Goal: Information Seeking & Learning: Find specific fact

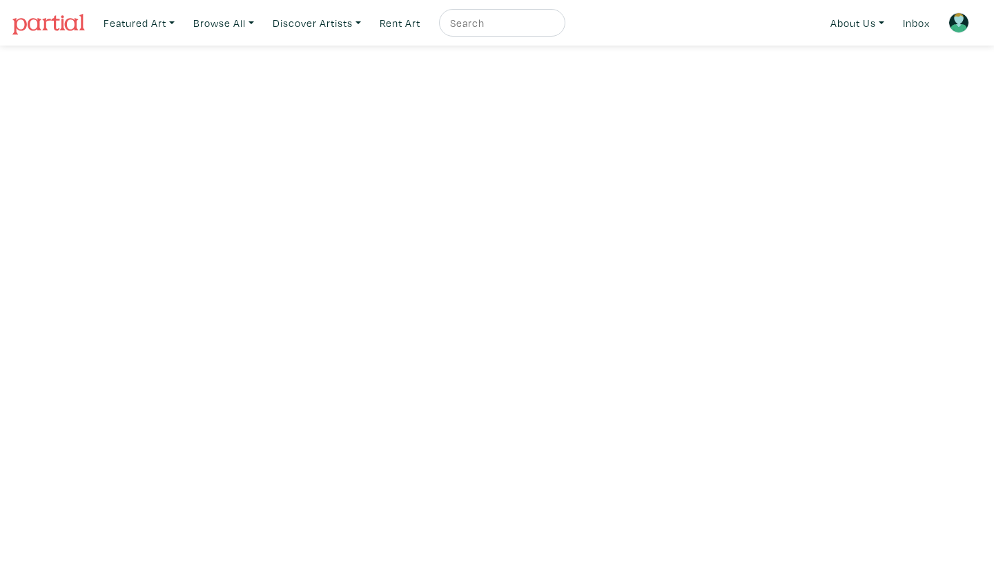
click at [965, 28] on img at bounding box center [959, 22] width 21 height 21
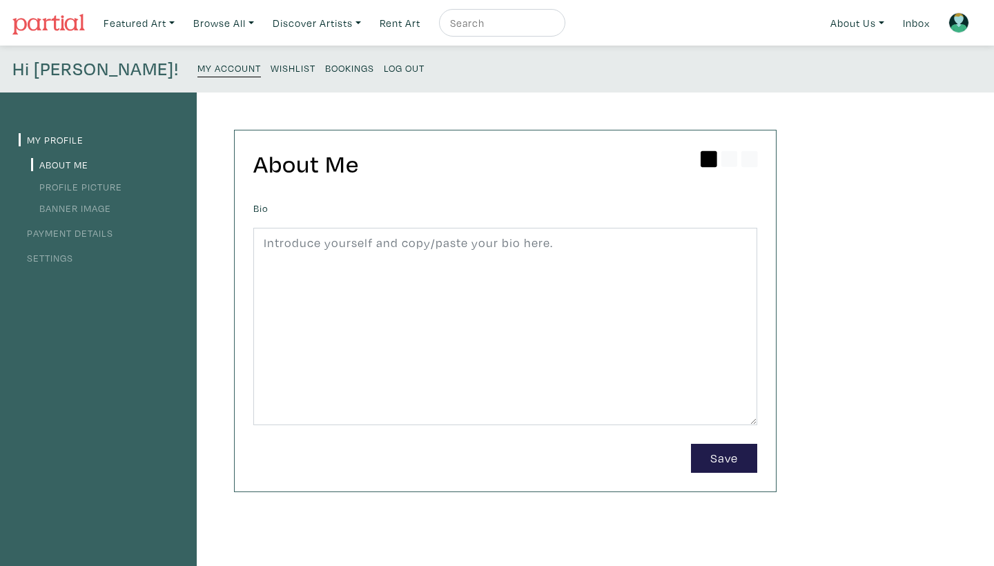
click at [325, 66] on small "Bookings" at bounding box center [349, 67] width 49 height 13
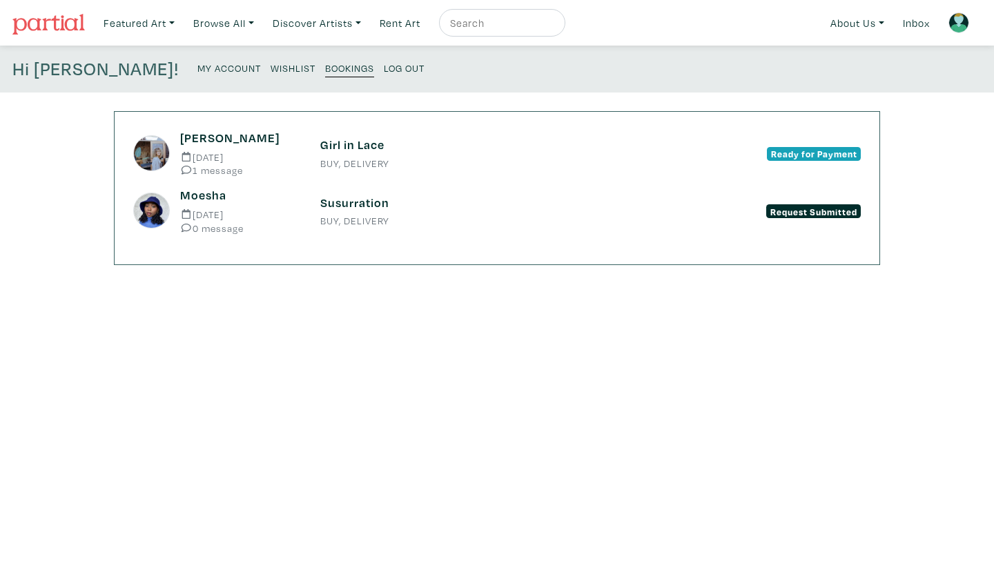
click at [217, 135] on h6 "Emmette" at bounding box center [239, 137] width 119 height 15
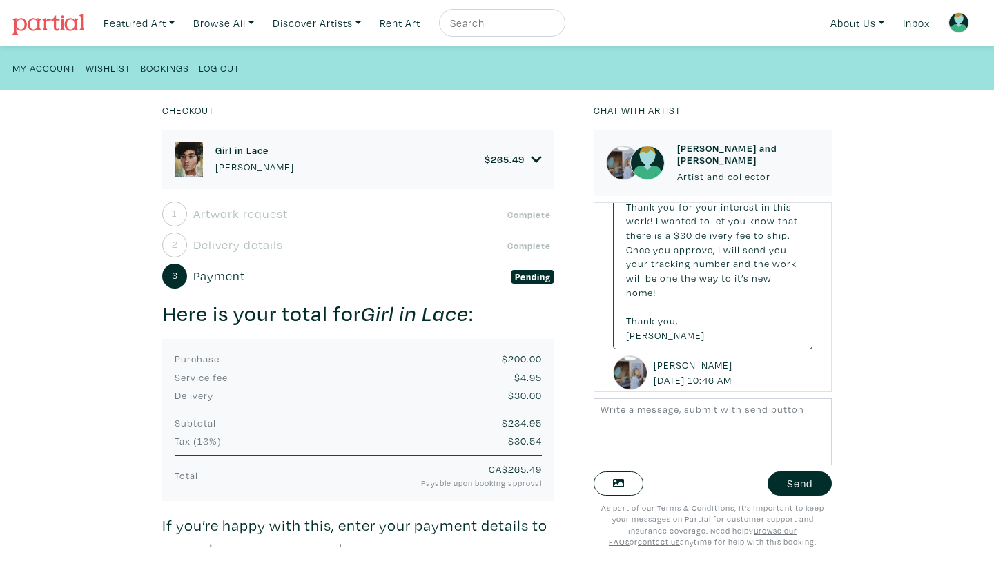
click at [478, 19] on input "text" at bounding box center [501, 22] width 104 height 17
type input "[PERSON_NAME]"
click at [555, 27] on button "submit" at bounding box center [555, 27] width 0 height 0
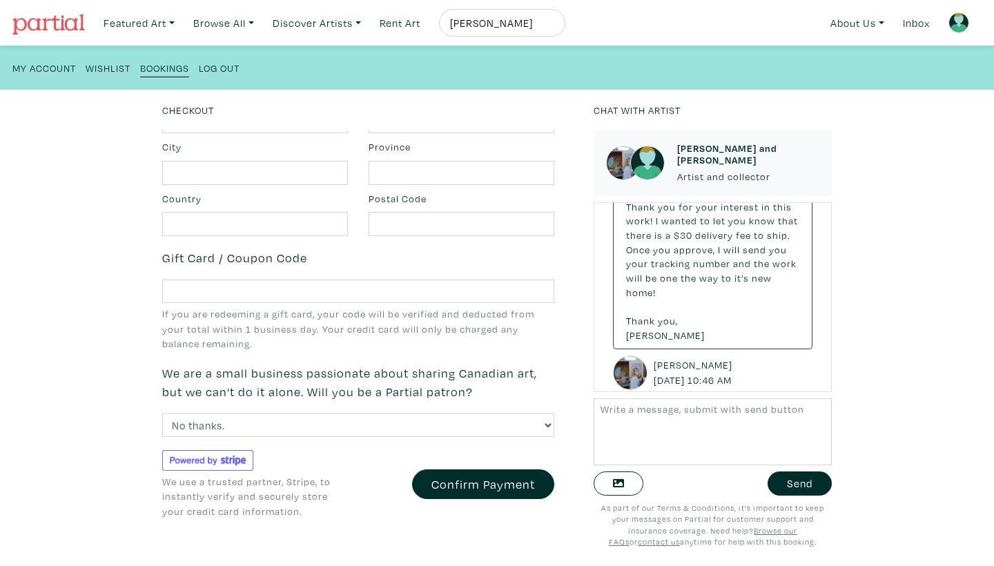
scroll to position [706, 0]
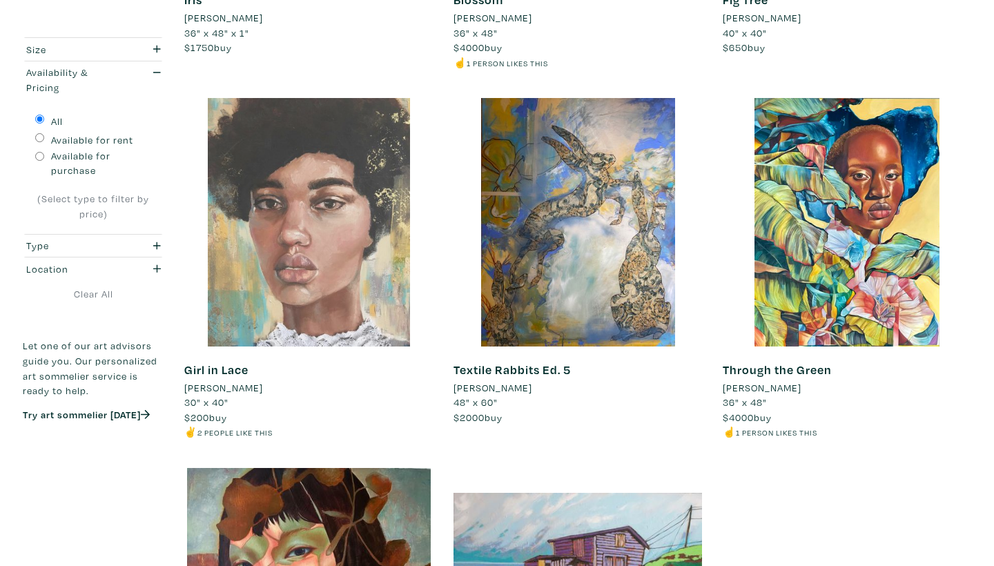
scroll to position [972, 0]
